Goal: Use online tool/utility: Utilize a website feature to perform a specific function

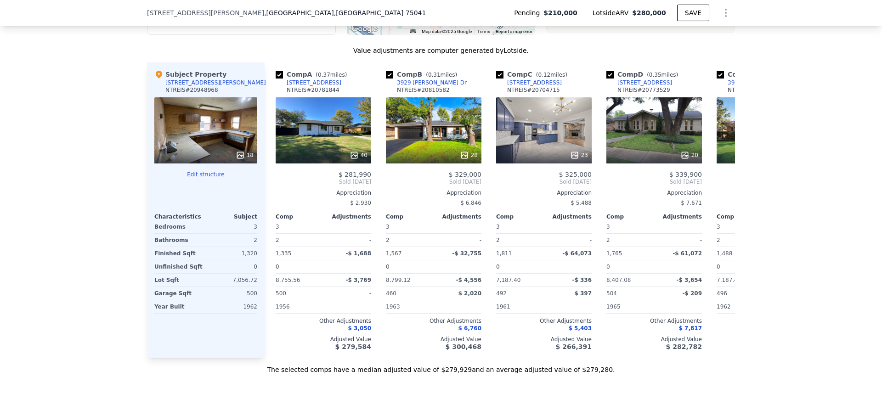
scroll to position [935, 0]
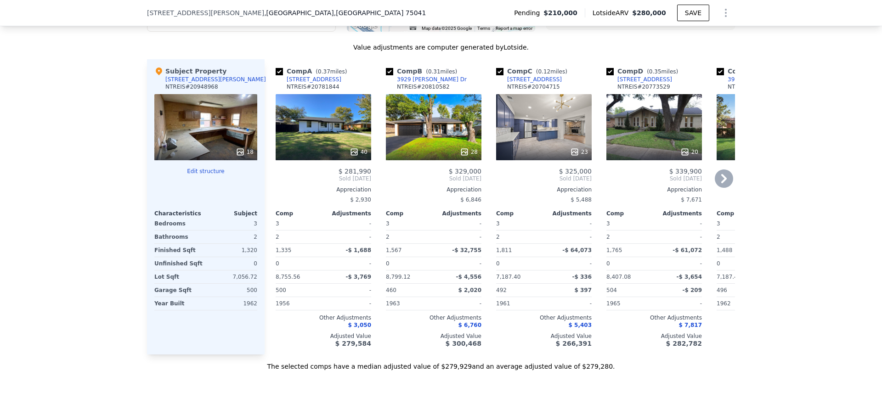
click at [573, 150] on icon at bounding box center [574, 151] width 9 height 9
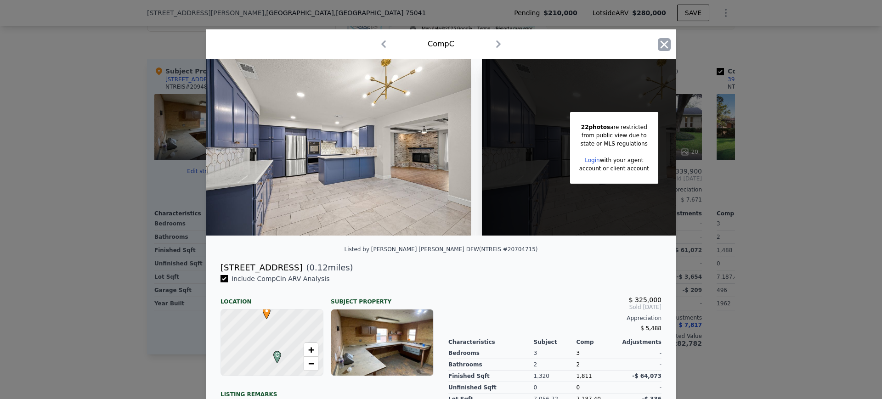
click at [659, 47] on icon "button" at bounding box center [664, 44] width 13 height 13
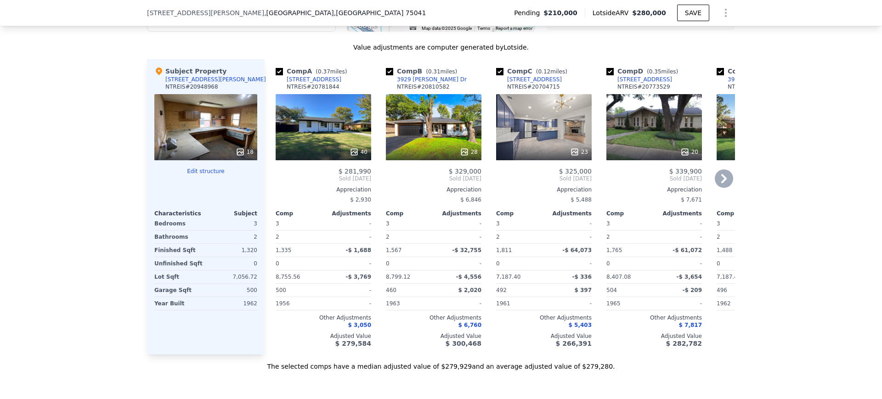
click at [352, 120] on div "40" at bounding box center [324, 127] width 96 height 66
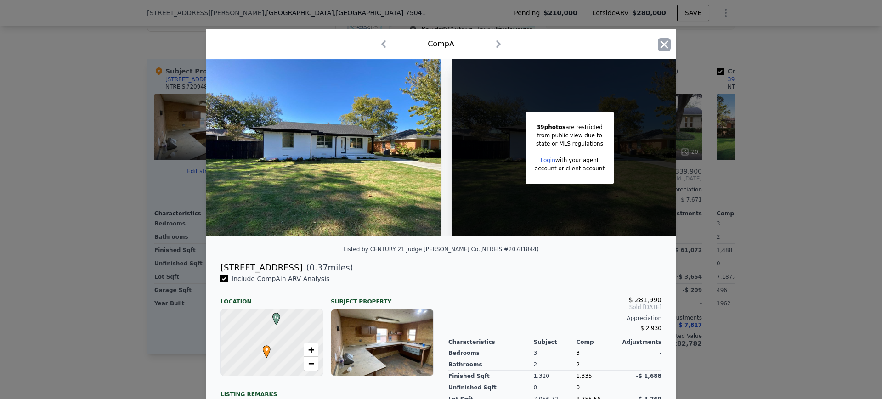
click at [658, 44] on icon "button" at bounding box center [664, 44] width 13 height 13
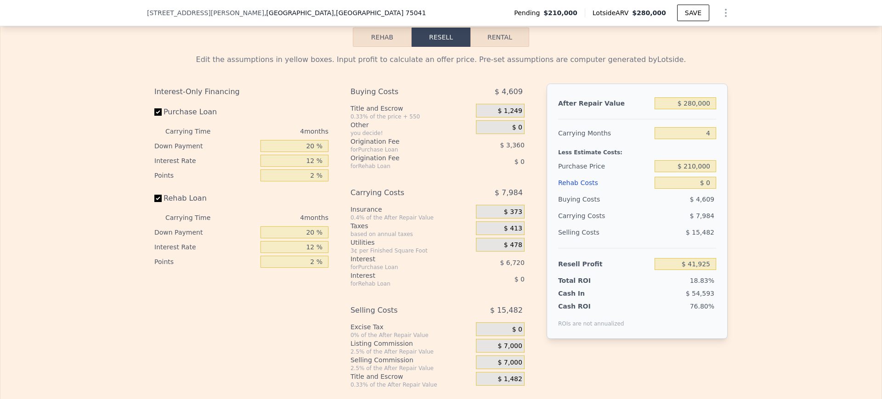
scroll to position [1366, 0]
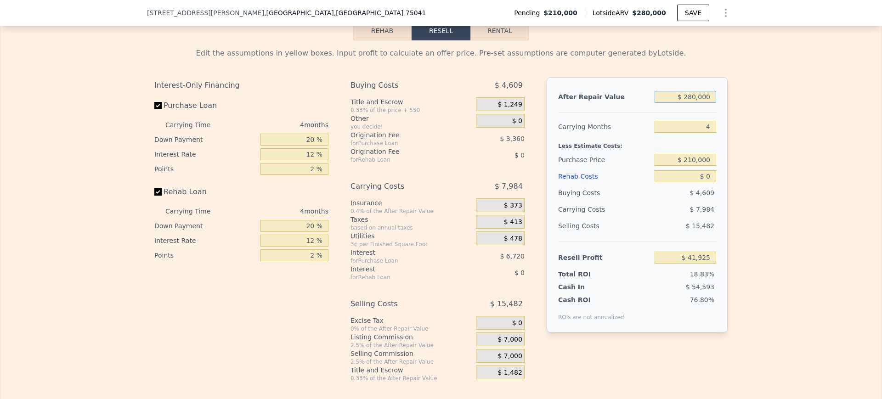
drag, startPoint x: 674, startPoint y: 108, endPoint x: 765, endPoint y: 99, distance: 91.9
click at [765, 99] on div "Edit the assumptions in yellow boxes. Input profit to calculate an offer price.…" at bounding box center [440, 211] width 881 height 342
type input "$ 260"
type input "-$ 222,525"
type input "$ 260,400"
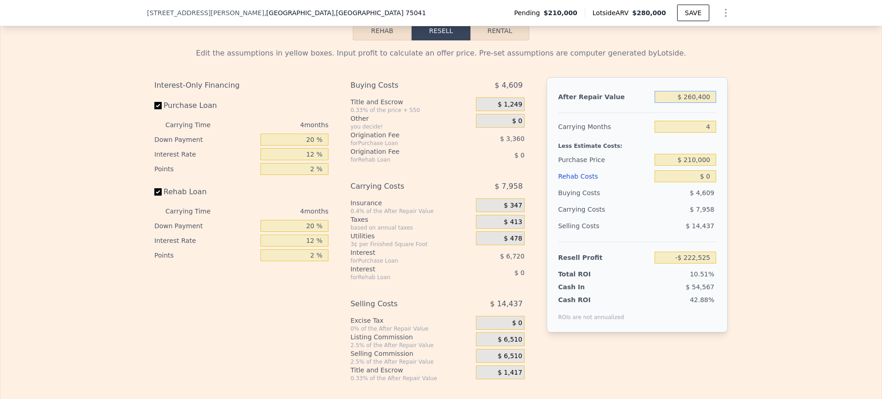
type input "$ 23,396"
type input "$ 260,400"
drag, startPoint x: 696, startPoint y: 135, endPoint x: 751, endPoint y: 127, distance: 55.2
click at [751, 127] on div "Edit the assumptions in yellow boxes. Input profit to calculate an offer price.…" at bounding box center [440, 211] width 881 height 342
type input "6"
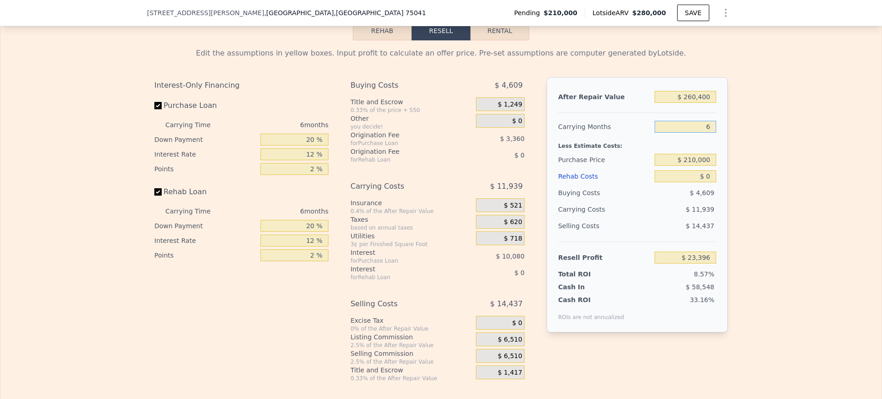
type input "$ 19,415"
type input "6"
drag, startPoint x: 678, startPoint y: 168, endPoint x: 832, endPoint y: 163, distance: 154.9
click at [832, 163] on div "Edit the assumptions in yellow boxes. Input profit to calculate an offer price.…" at bounding box center [440, 211] width 881 height 342
drag, startPoint x: 683, startPoint y: 166, endPoint x: 715, endPoint y: 165, distance: 32.2
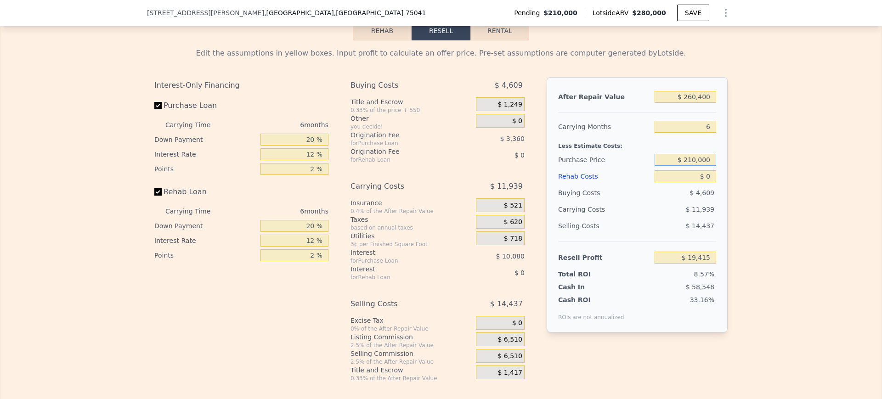
click at [715, 165] on div "After Repair Value $ 260,400 Carrying Months 6 Less Estimate Costs: Purchase Pr…" at bounding box center [637, 204] width 181 height 255
type input "$ 9"
type input "$ 195,000"
click at [385, 40] on button "Rehab" at bounding box center [382, 30] width 59 height 19
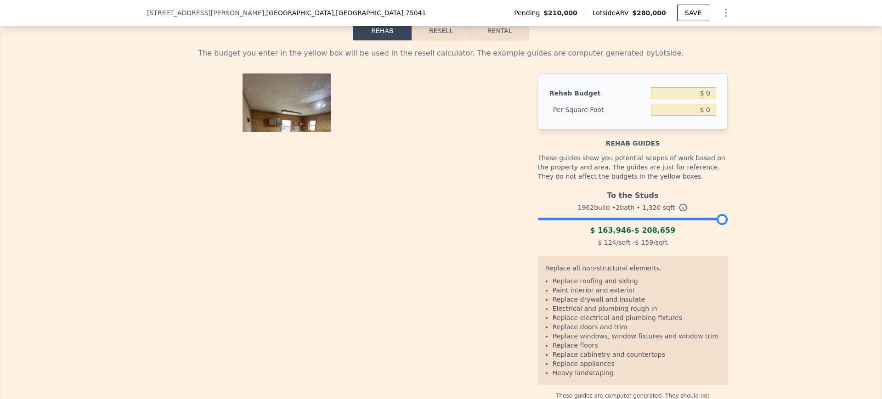
click at [440, 40] on button "Resell" at bounding box center [441, 30] width 58 height 19
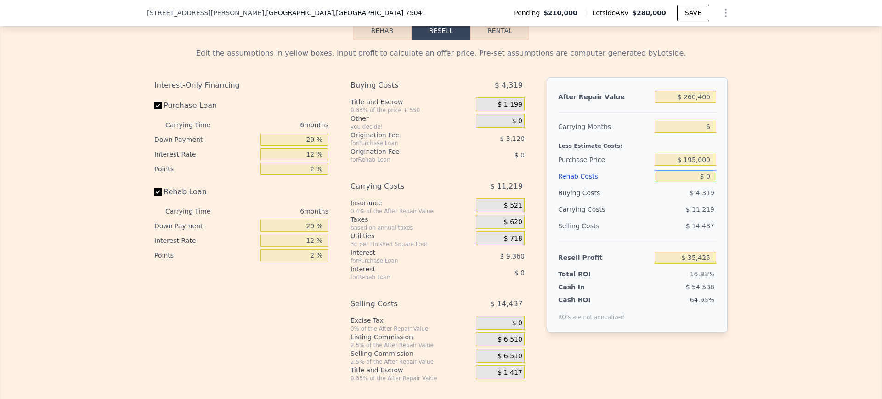
drag, startPoint x: 692, startPoint y: 187, endPoint x: 762, endPoint y: 173, distance: 70.6
click at [762, 173] on div "Edit the assumptions in yellow boxes. Input profit to calculate an offer price.…" at bounding box center [440, 211] width 881 height 342
drag, startPoint x: 699, startPoint y: 184, endPoint x: 730, endPoint y: 191, distance: 31.4
click at [730, 191] on div "Edit the assumptions in yellow boxes. Input profit to calculate an offer price.…" at bounding box center [441, 211] width 588 height 342
type input "$ 60"
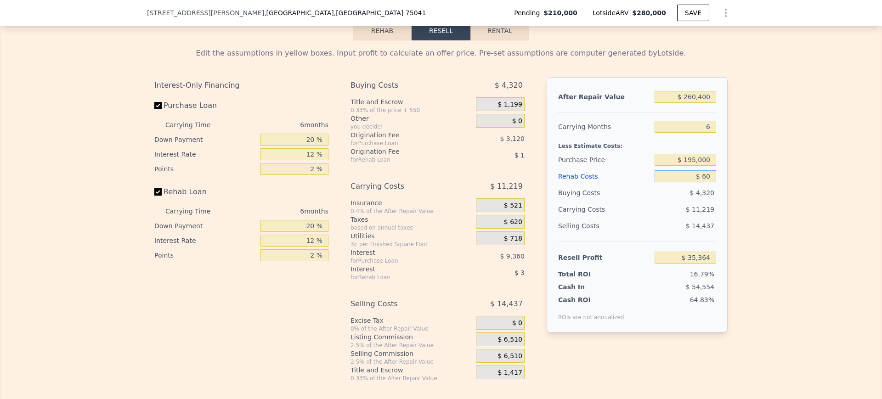
type input "$ 35,364"
type input "$ 60,000"
type input "-$ 28,415"
type input "$ 60,000"
click at [730, 191] on div "Edit the assumptions in yellow boxes. Input profit to calculate an offer price.…" at bounding box center [441, 211] width 588 height 342
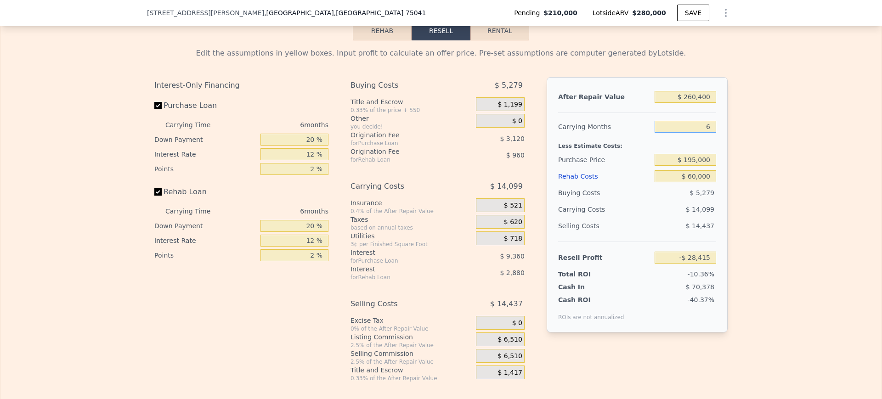
click at [683, 133] on input "6" at bounding box center [686, 127] width 62 height 12
click at [508, 344] on span "$ 6,510" at bounding box center [510, 340] width 24 height 8
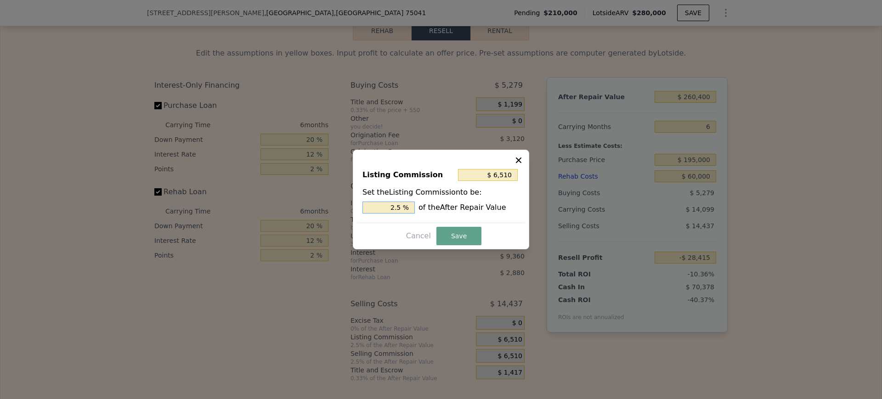
drag, startPoint x: 393, startPoint y: 209, endPoint x: 436, endPoint y: 197, distance: 44.7
click at [436, 197] on div "Set the Listing Commission to be: 2.5 % of the After Repair Value" at bounding box center [440, 200] width 157 height 27
click at [521, 158] on icon at bounding box center [519, 161] width 6 height 6
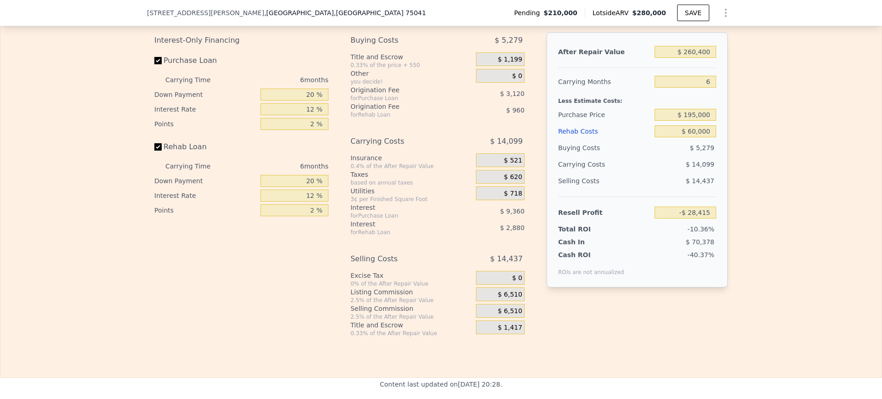
scroll to position [1415, 0]
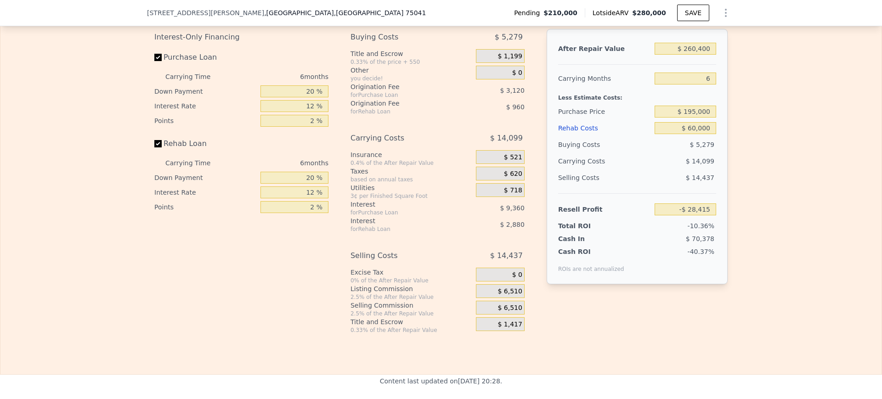
click at [820, 171] on div "Edit the assumptions in yellow boxes. Input profit to calculate an offer price.…" at bounding box center [440, 163] width 881 height 342
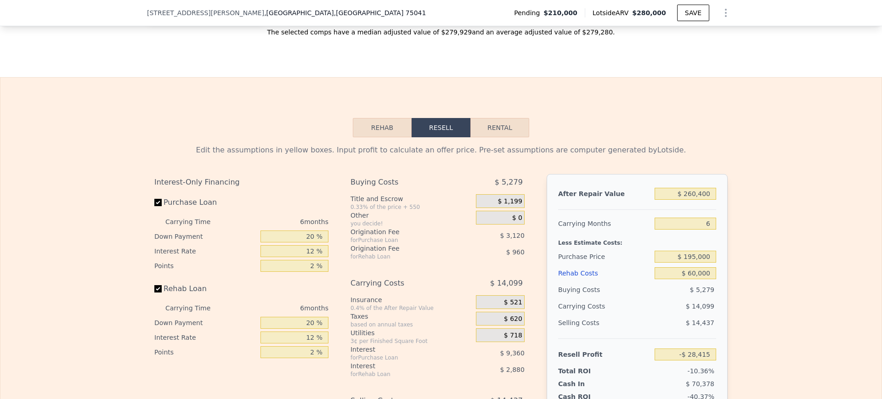
type input "$ 280,000"
type input "4"
type input "$ 0"
type input "$ 41,925"
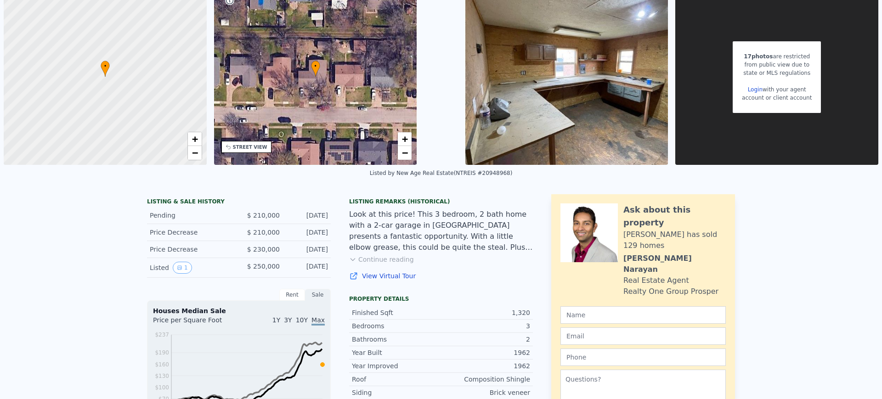
scroll to position [3, 0]
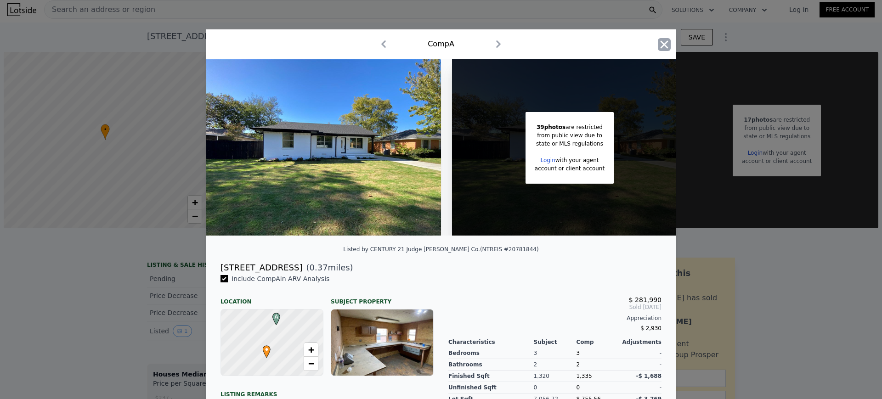
click at [664, 43] on icon "button" at bounding box center [664, 44] width 13 height 13
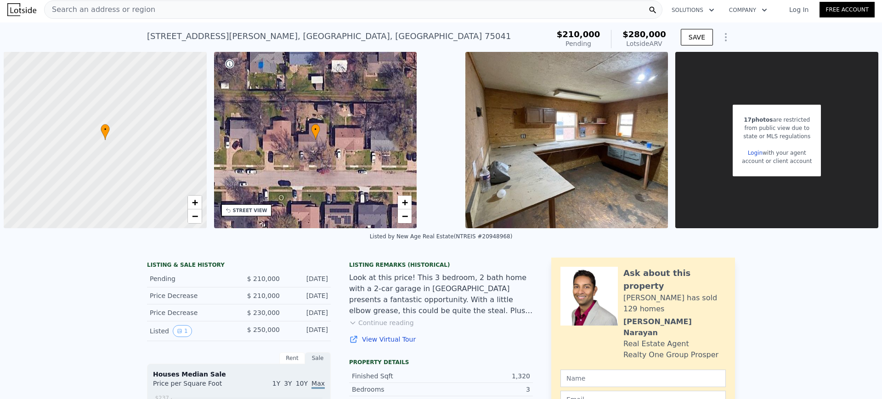
click at [256, 9] on div "Search an address or region" at bounding box center [353, 9] width 618 height 18
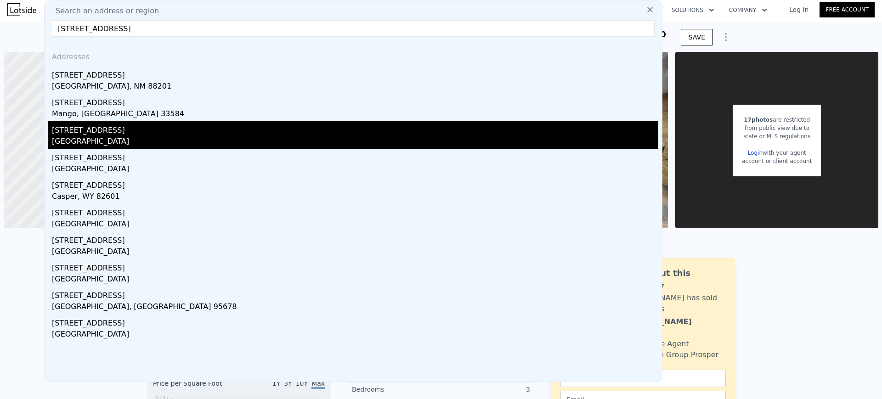
type input "[STREET_ADDRESS]"
click at [97, 134] on div "[STREET_ADDRESS]" at bounding box center [355, 128] width 606 height 15
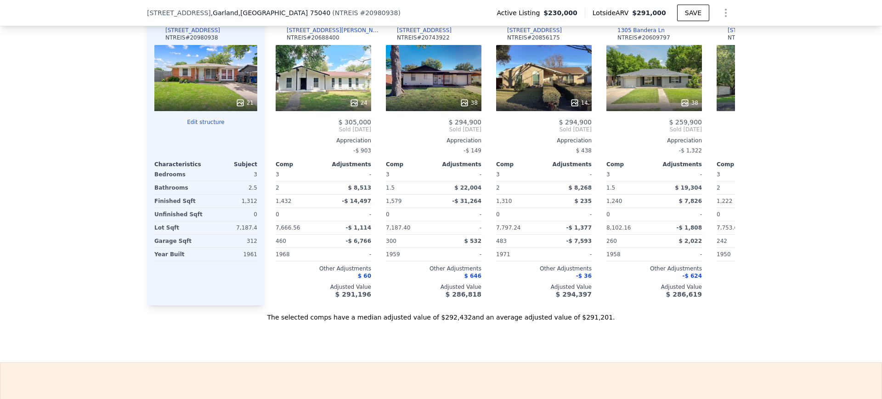
scroll to position [941, 0]
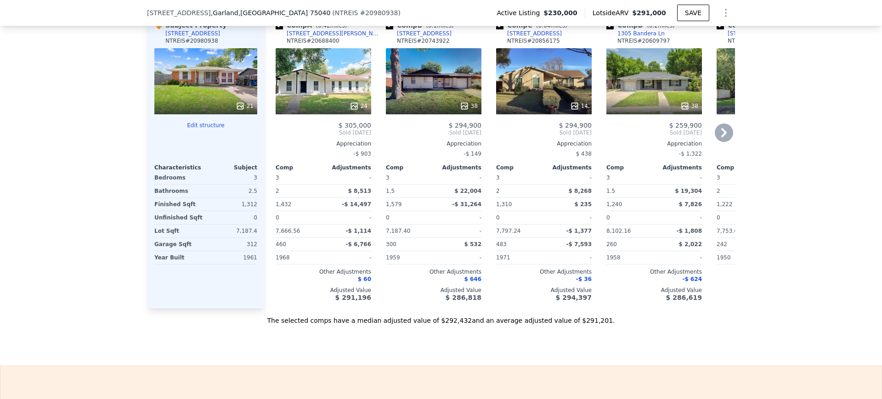
click at [560, 264] on div "-" at bounding box center [569, 257] width 46 height 13
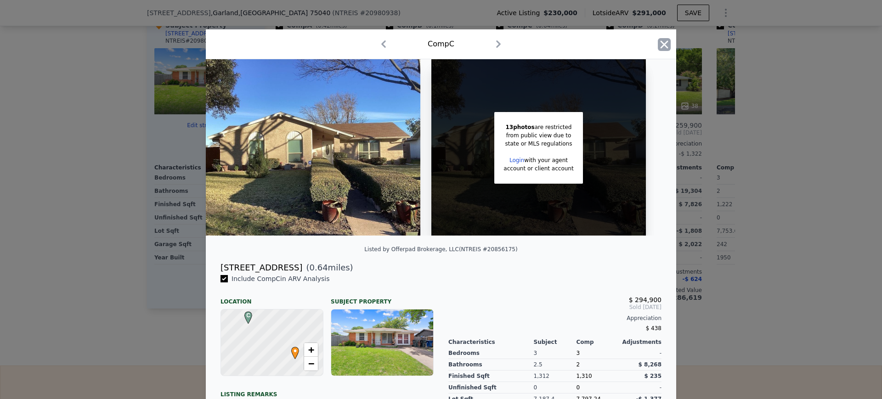
click at [658, 48] on icon "button" at bounding box center [664, 44] width 13 height 13
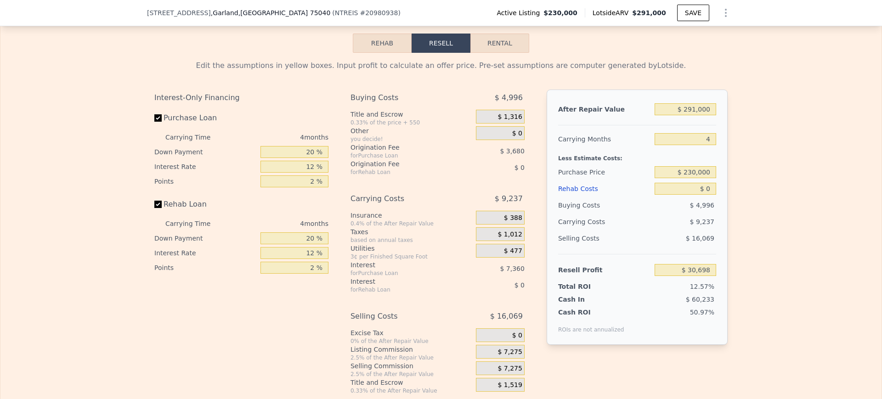
scroll to position [1333, 0]
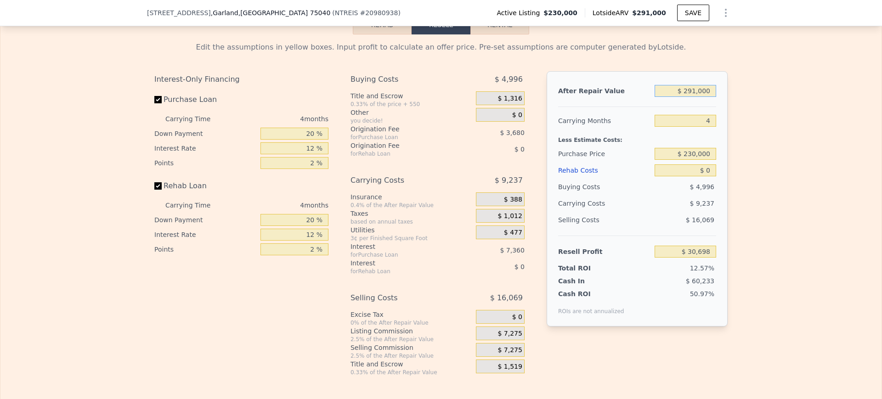
drag, startPoint x: 677, startPoint y: 109, endPoint x: 781, endPoint y: 99, distance: 104.4
click at [781, 99] on div "Edit the assumptions in yellow boxes. Input profit to calculate an offer price.…" at bounding box center [440, 205] width 881 height 342
type input "$ 276"
type input "-$ 244,134"
type input "$ 276,000"
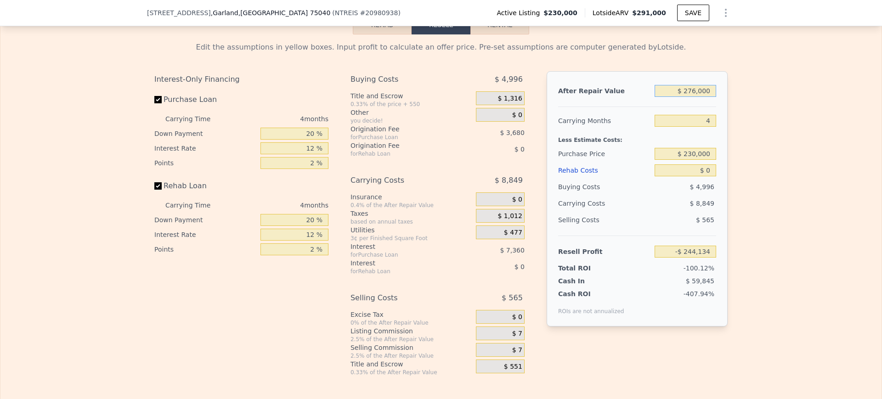
type input "$ 16,518"
type input "$ 276,000"
drag, startPoint x: 677, startPoint y: 168, endPoint x: 765, endPoint y: 192, distance: 92.0
click at [765, 192] on div "Edit the assumptions in yellow boxes. Input profit to calculate an offer price.…" at bounding box center [440, 205] width 881 height 342
drag, startPoint x: 677, startPoint y: 168, endPoint x: 717, endPoint y: 170, distance: 40.0
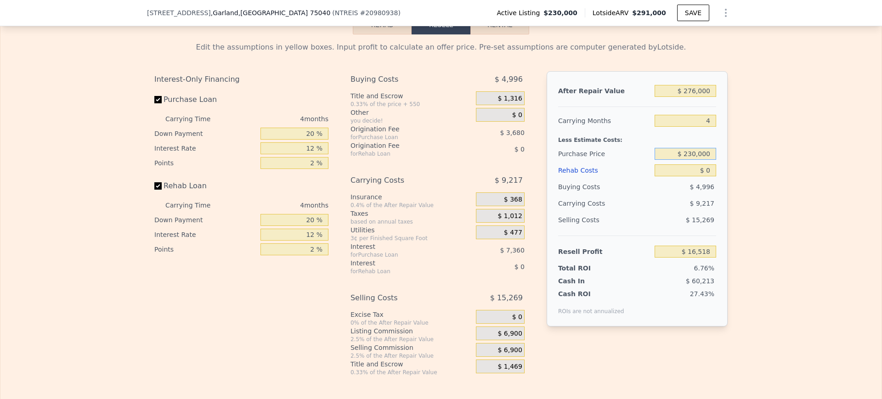
click at [717, 170] on div "After Repair Value $ 276,000 Carrying Months 4 Less Estimate Costs: Purchase Pr…" at bounding box center [637, 198] width 181 height 255
type input "$ 175,000"
type input "$ 74,341"
drag, startPoint x: 690, startPoint y: 187, endPoint x: 783, endPoint y: 177, distance: 93.8
click at [783, 177] on div "Edit the assumptions in yellow boxes. Input profit to calculate an offer price.…" at bounding box center [440, 205] width 881 height 342
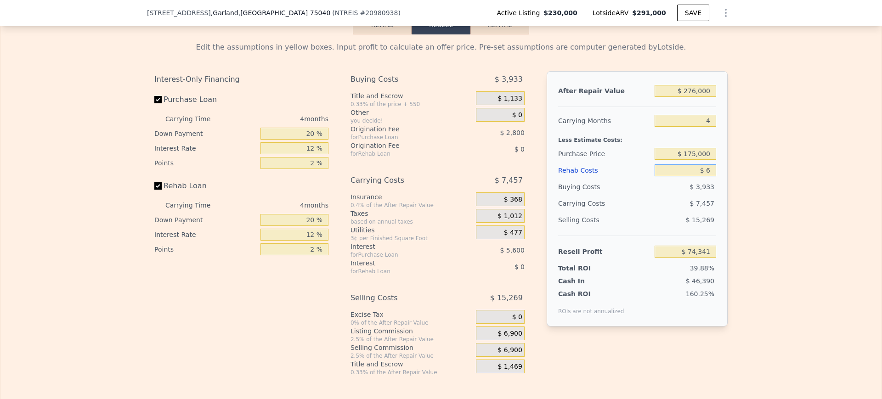
type input "$ 60"
type input "$ 74,280"
type input "$ 60,000"
type input "$ 11,461"
type input "$ 60,000"
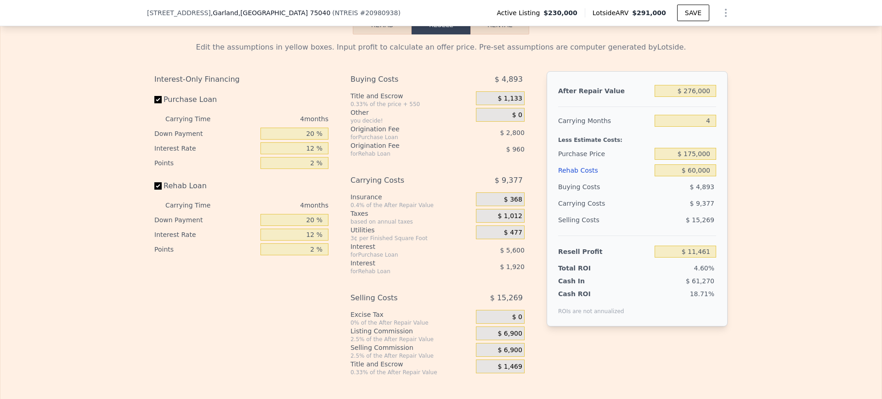
click at [786, 189] on div "Edit the assumptions in yellow boxes. Input profit to calculate an offer price.…" at bounding box center [440, 205] width 881 height 342
drag, startPoint x: 693, startPoint y: 139, endPoint x: 738, endPoint y: 147, distance: 45.7
click at [738, 147] on div "Edit the assumptions in yellow boxes. Input profit to calculate an offer price.…" at bounding box center [440, 205] width 881 height 342
type input "6"
type input "$ 6,772"
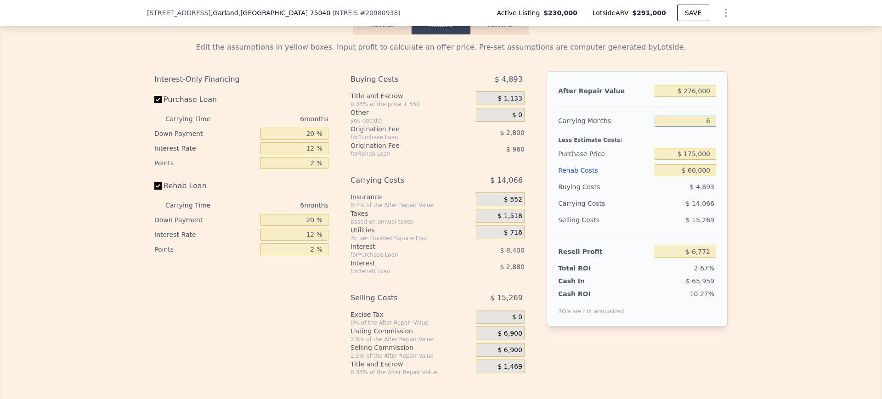
type input "6"
drag, startPoint x: 296, startPoint y: 241, endPoint x: 379, endPoint y: 249, distance: 83.1
click at [379, 249] on div "Interest-Only Financing Purchase Loan Carrying Time 6 months Down Payment 20 % …" at bounding box center [440, 223] width 573 height 305
type input "0 %"
type input "$ 5,812"
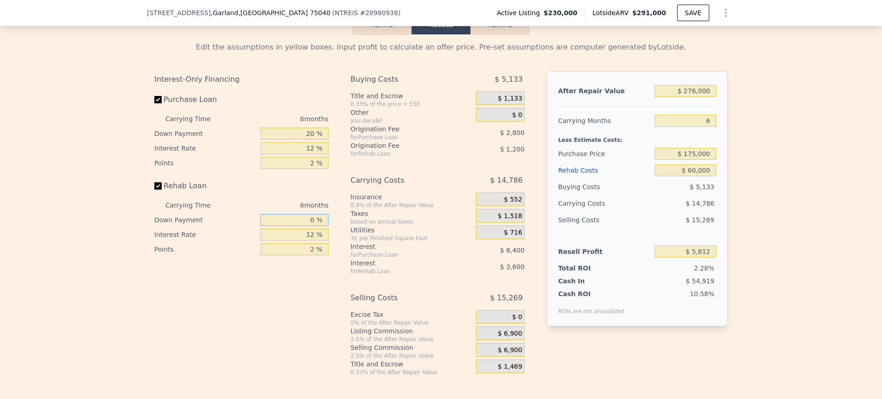
type input "0 %"
drag, startPoint x: 303, startPoint y: 264, endPoint x: 334, endPoint y: 275, distance: 32.5
click at [334, 275] on div "Interest-Only Financing Purchase Loan Carrying Time 6 months Down Payment 20 % …" at bounding box center [440, 223] width 573 height 305
type input "0 %"
type input "$ 7,012"
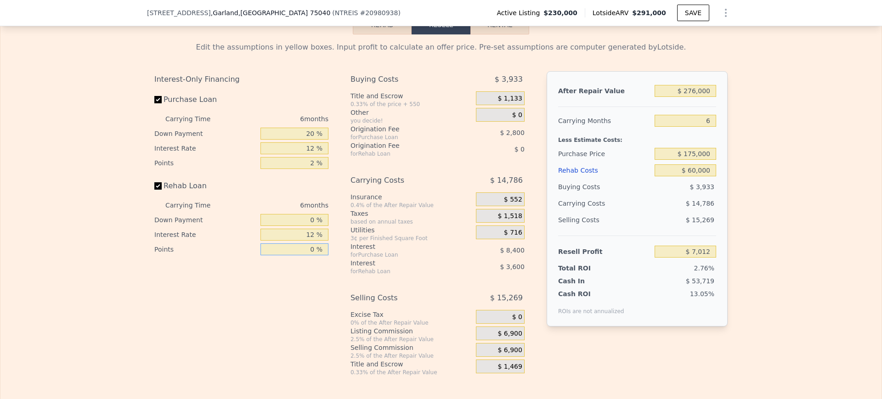
type input "0 %"
click at [247, 309] on div "Interest-Only Financing Purchase Loan Carrying Time 6 months Down Payment 20 % …" at bounding box center [244, 223] width 181 height 305
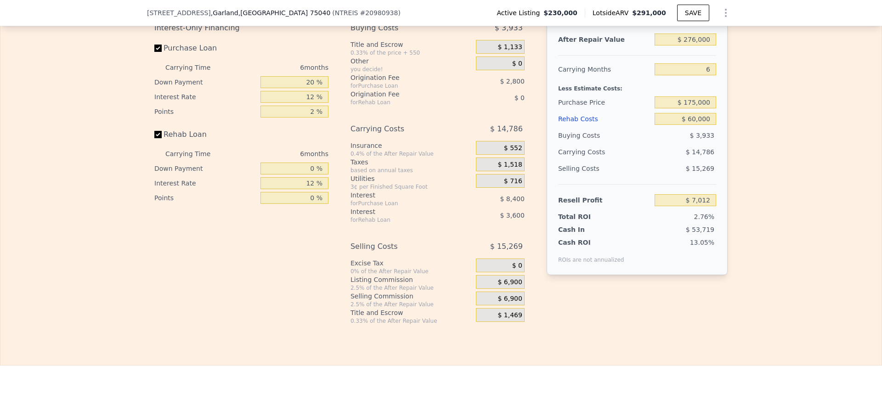
scroll to position [1381, 0]
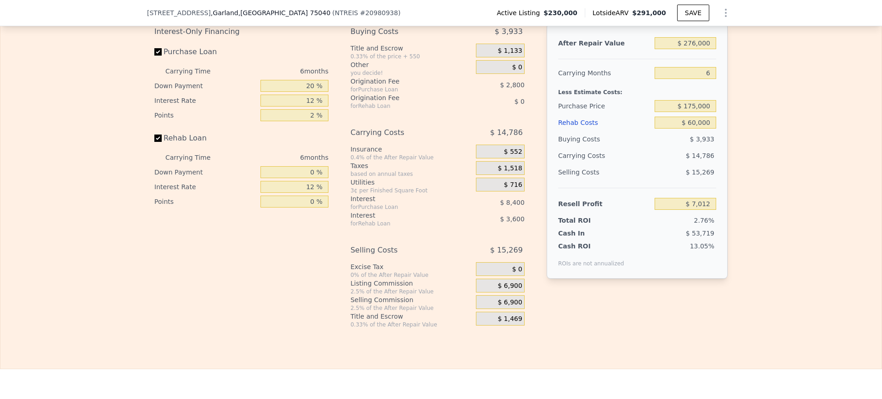
click at [785, 199] on div "Edit the assumptions in yellow boxes. Input profit to calculate an offer price.…" at bounding box center [440, 158] width 881 height 342
drag, startPoint x: 678, startPoint y: 120, endPoint x: 757, endPoint y: 121, distance: 78.6
click at [757, 121] on div "Edit the assumptions in yellow boxes. Input profit to calculate an offer price.…" at bounding box center [440, 158] width 881 height 342
type input "$ 160,000"
click at [757, 121] on div "Edit the assumptions in yellow boxes. Input profit to calculate an offer price.…" at bounding box center [440, 158] width 881 height 342
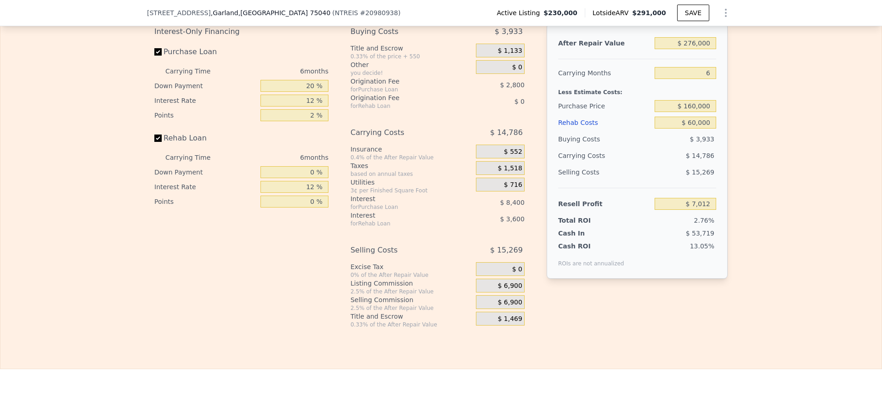
type input "$ 23,022"
